Goal: Information Seeking & Learning: Learn about a topic

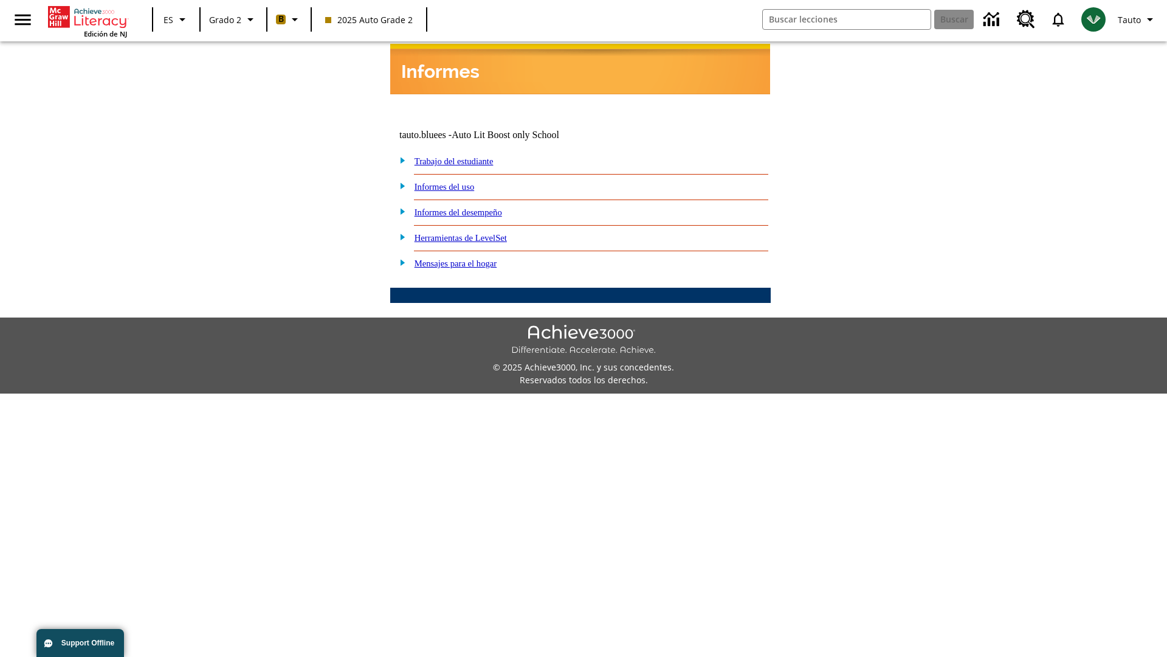
click at [474, 207] on link "Informes del desempeño" at bounding box center [459, 212] width 88 height 10
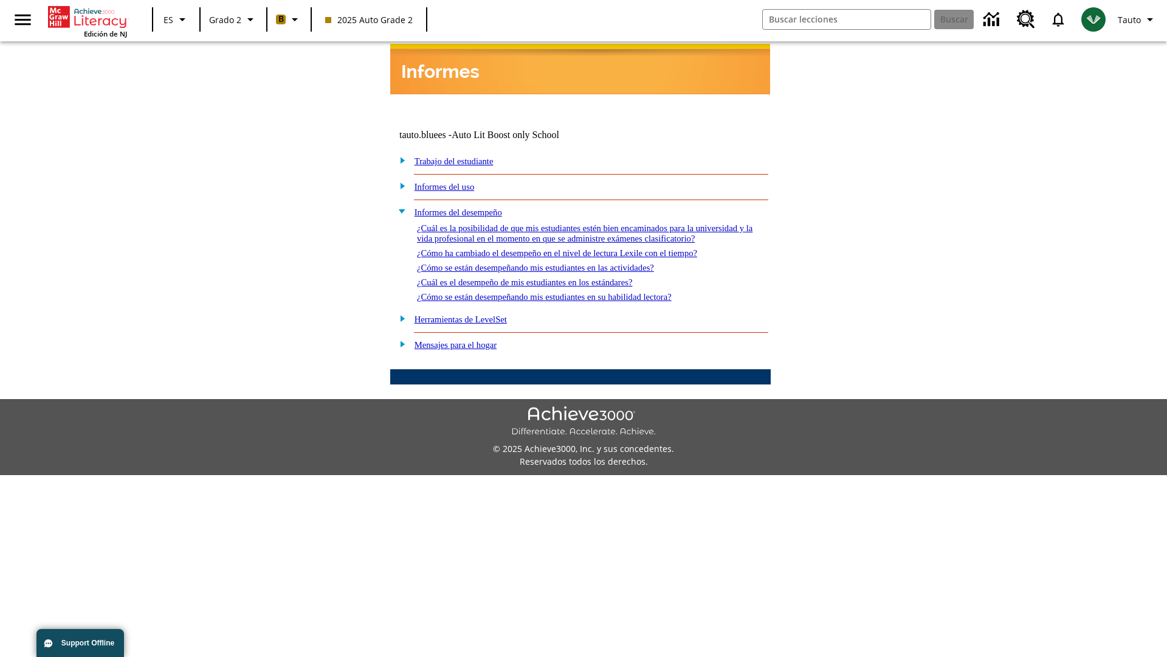
click at [577, 249] on link "¿Cómo ha cambiado el desempeño en el nivel de lectura Lexile con el tiempo?" at bounding box center [557, 253] width 280 height 10
